Goal: Submit feedback/report problem

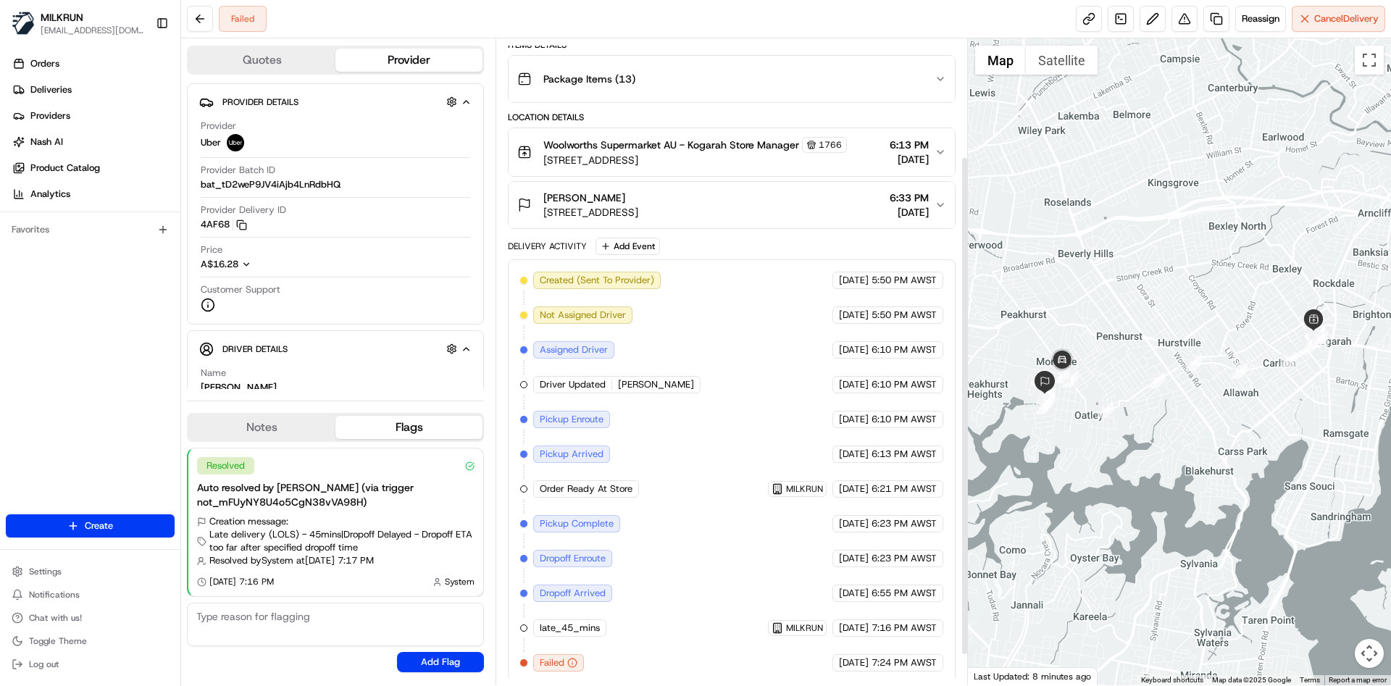
scroll to position [192, 0]
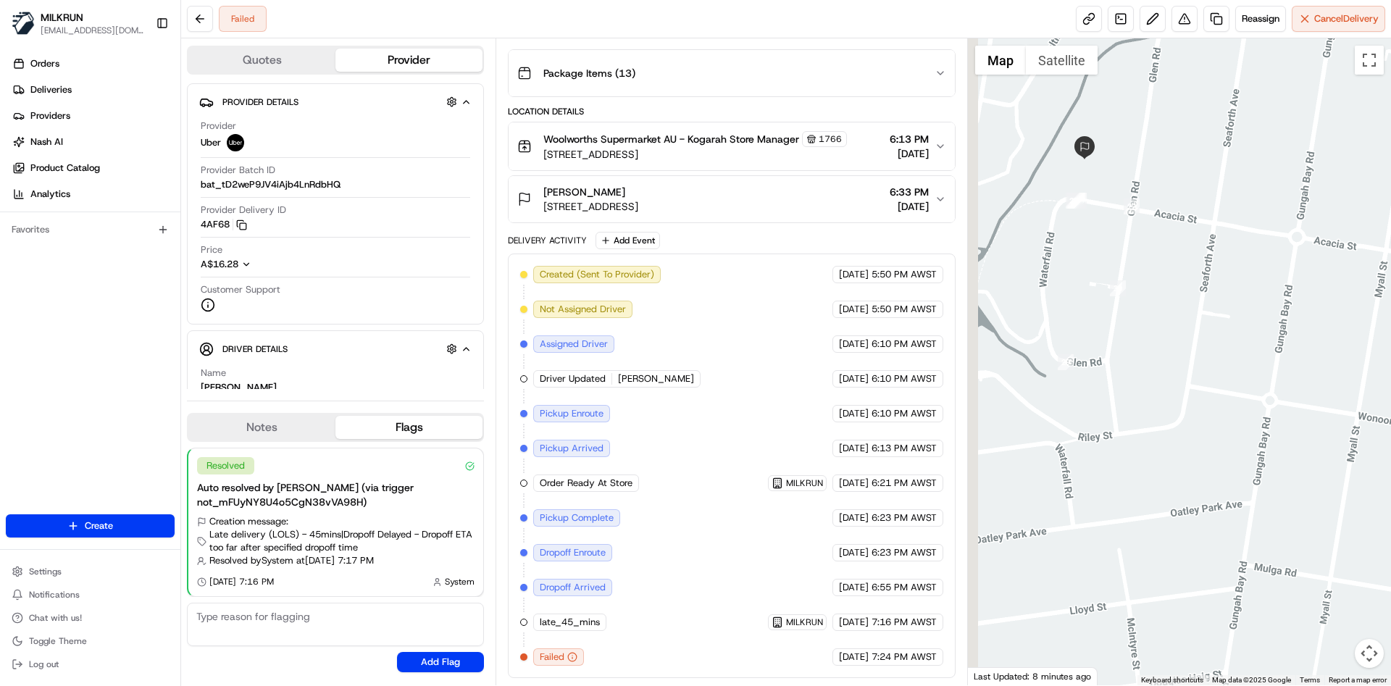
drag, startPoint x: 1112, startPoint y: 350, endPoint x: 1199, endPoint y: 518, distance: 189.6
click at [1199, 518] on div at bounding box center [1180, 361] width 424 height 647
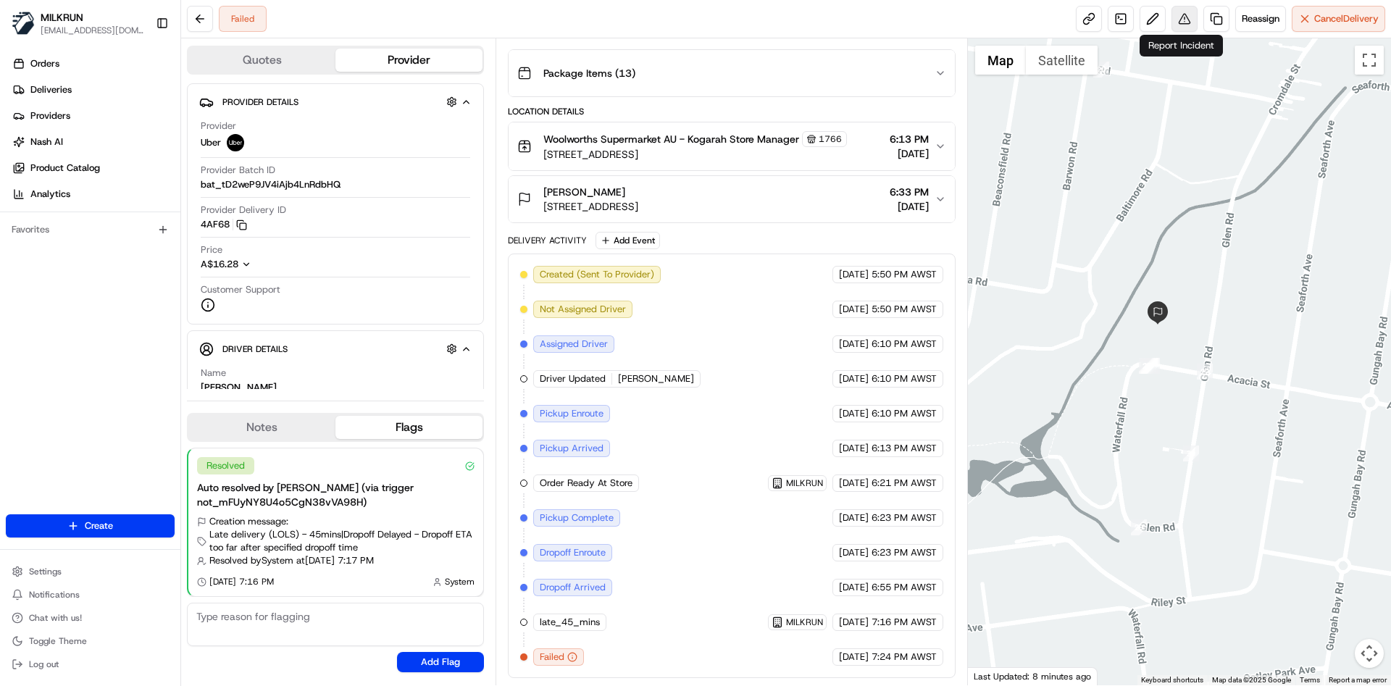
click at [1179, 25] on button at bounding box center [1185, 19] width 26 height 26
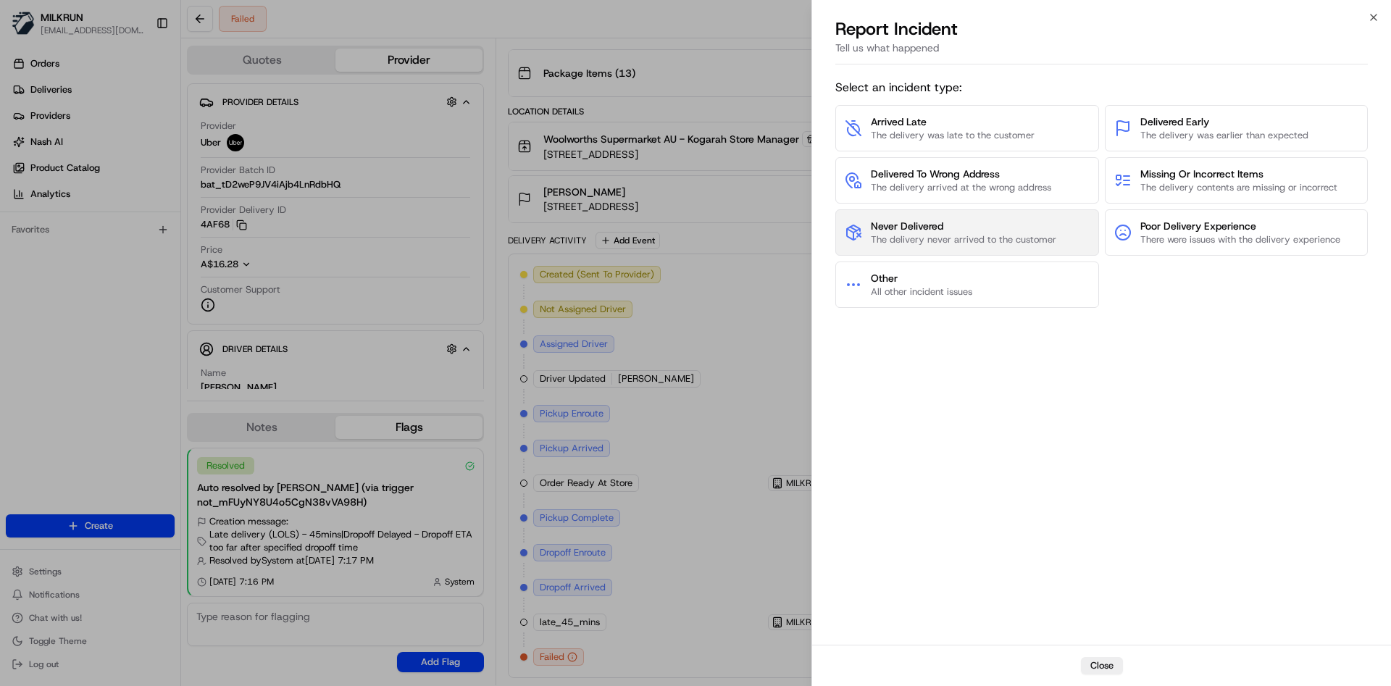
click at [987, 233] on span "The delivery never arrived to the customer" at bounding box center [964, 239] width 186 height 13
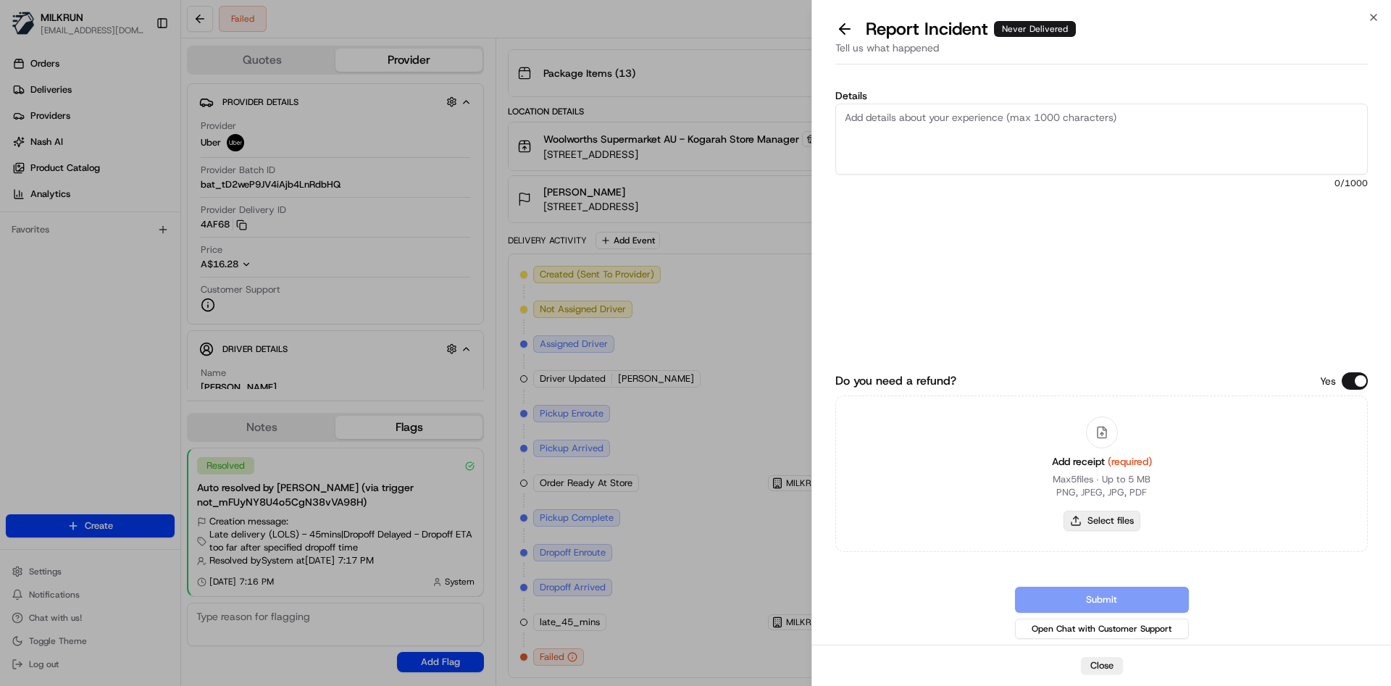
click at [1114, 513] on button "Select files" at bounding box center [1102, 521] width 77 height 20
type input "C:\fakepath\[PERSON_NAME]png"
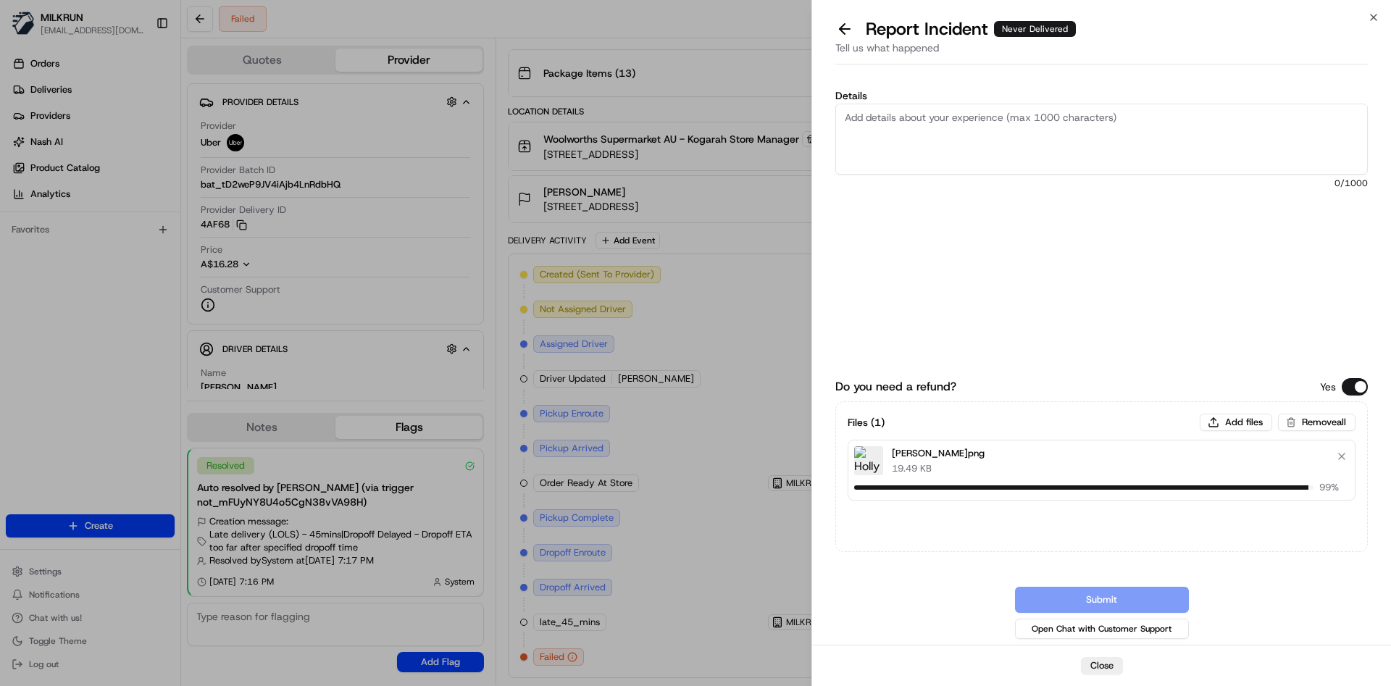
click at [942, 112] on textarea "Details" at bounding box center [1101, 139] width 533 height 71
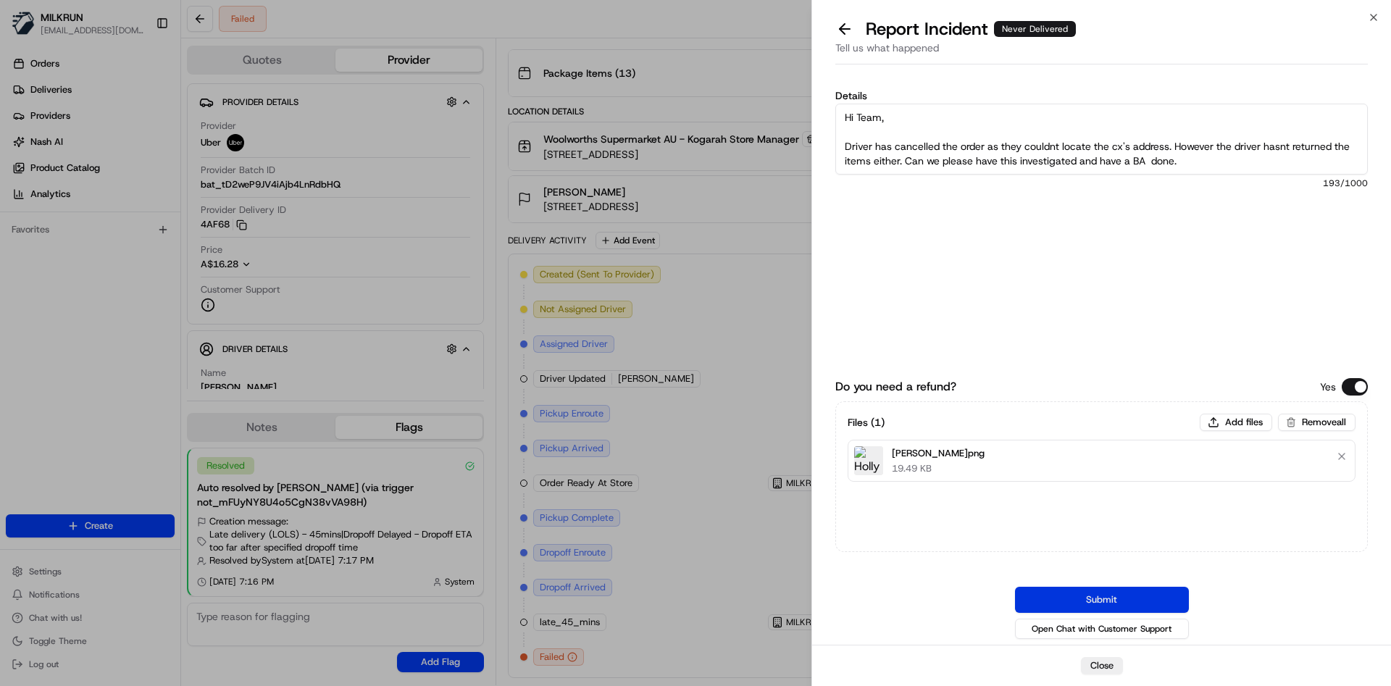
type textarea "Hi Team, Driver has cancelled the order as they couldnt locate the cx's address…"
click at [1066, 593] on button "Submit" at bounding box center [1102, 600] width 174 height 26
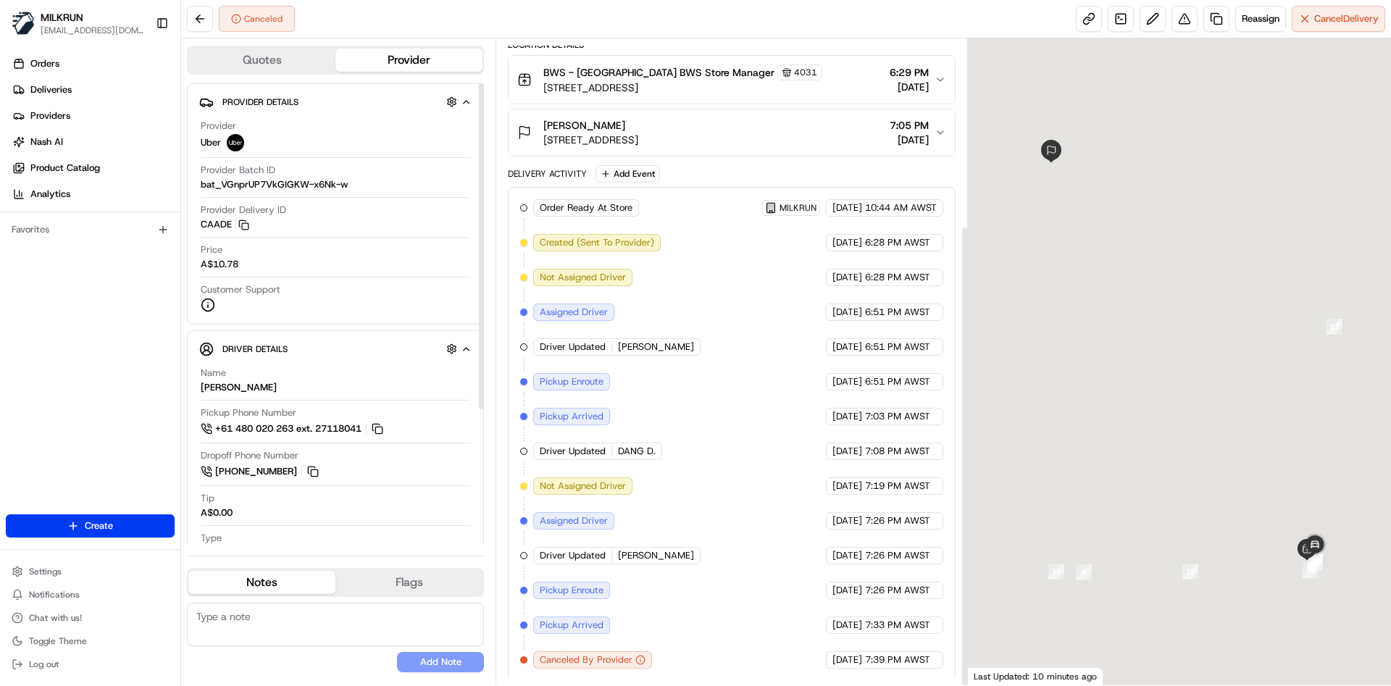
scroll to position [262, 0]
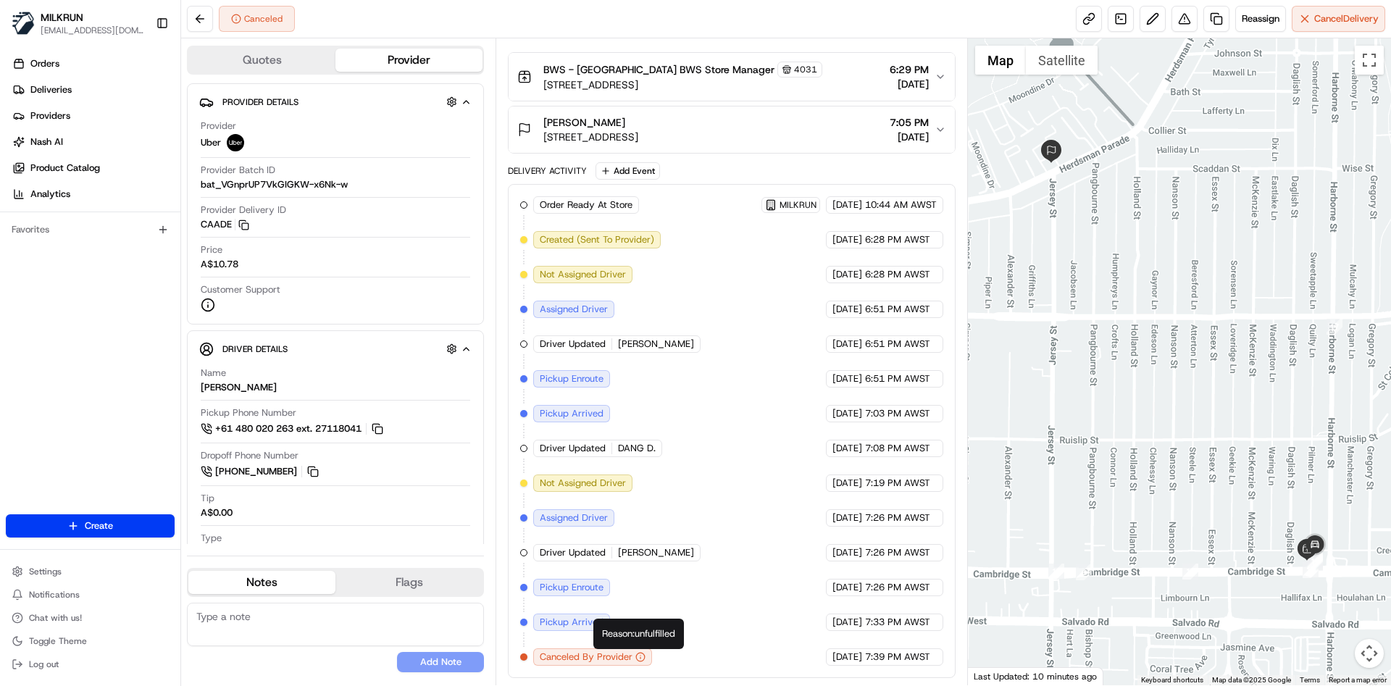
click at [642, 658] on icon "button" at bounding box center [640, 657] width 10 height 10
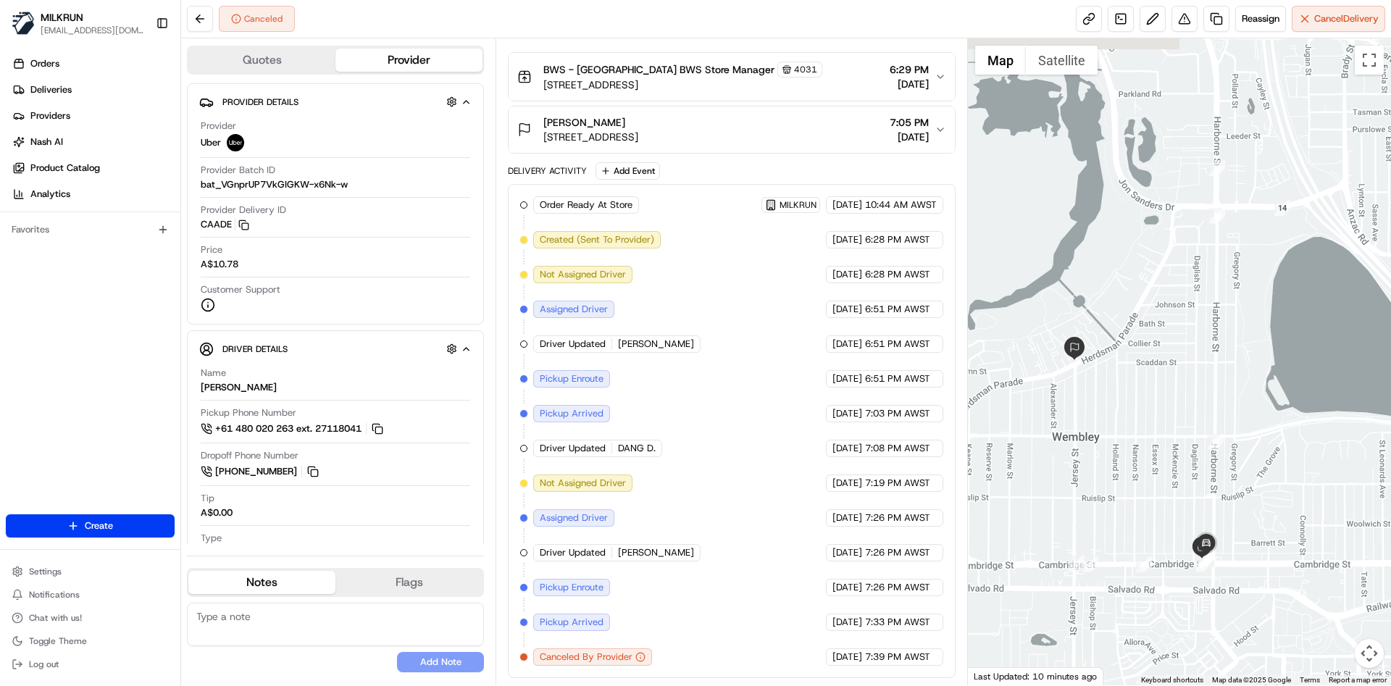
drag, startPoint x: 1111, startPoint y: 325, endPoint x: 1130, endPoint y: 385, distance: 63.2
click at [1130, 385] on div at bounding box center [1180, 361] width 424 height 647
drag, startPoint x: 608, startPoint y: 413, endPoint x: 534, endPoint y: 424, distance: 74.7
click at [534, 424] on div "Order Ready At Store MILKRUN 24/08/2025 10:44 AM AWST Created (Sent To Provider…" at bounding box center [731, 431] width 422 height 470
click at [609, 420] on div "Pickup Arrived" at bounding box center [573, 413] width 80 height 17
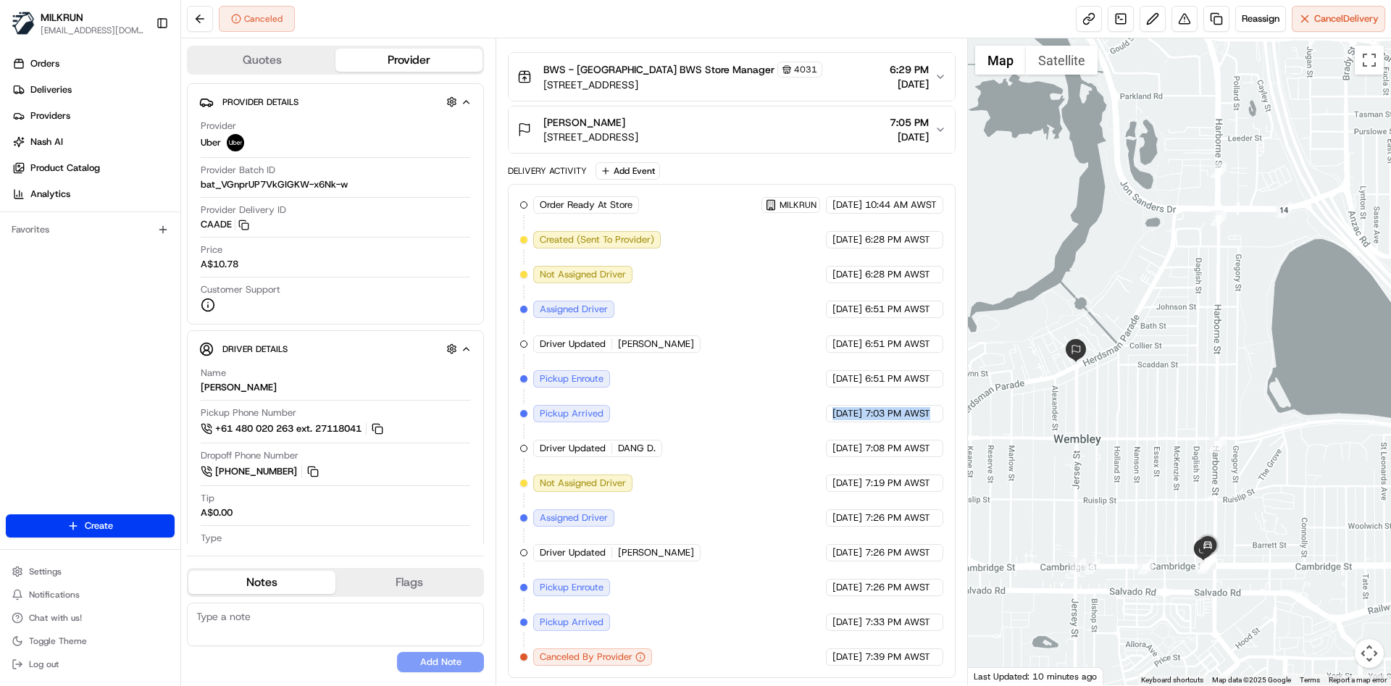
drag, startPoint x: 591, startPoint y: 415, endPoint x: 524, endPoint y: 423, distance: 67.9
click at [524, 423] on div "Order Ready At Store MILKRUN 24/08/2025 10:44 AM AWST Created (Sent To Provider…" at bounding box center [731, 431] width 422 height 470
click at [578, 414] on span "Pickup Arrived" at bounding box center [572, 413] width 64 height 13
drag, startPoint x: 604, startPoint y: 414, endPoint x: 533, endPoint y: 422, distance: 70.7
click at [533, 422] on div "Pickup Arrived" at bounding box center [573, 413] width 80 height 17
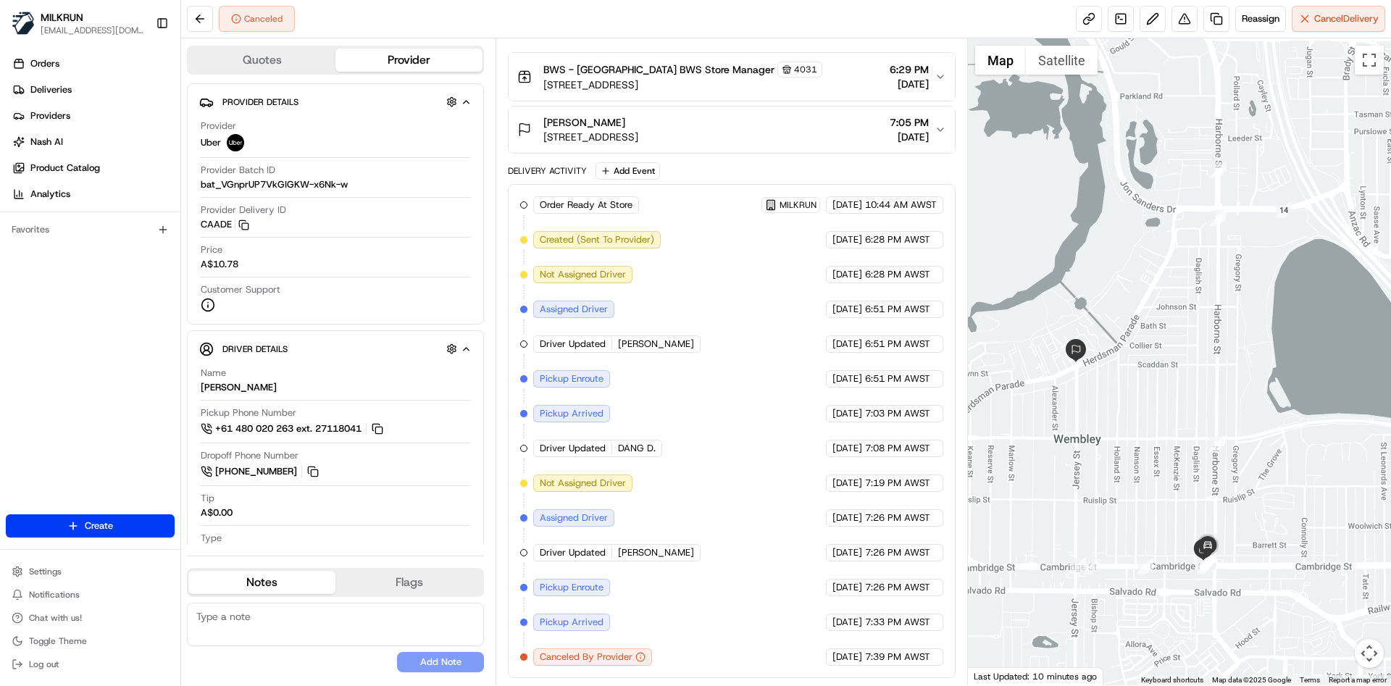
click at [717, 601] on div "Order Ready At Store MILKRUN 24/08/2025 10:44 AM AWST Created (Sent To Provider…" at bounding box center [731, 431] width 422 height 470
